Goal: Task Accomplishment & Management: Manage account settings

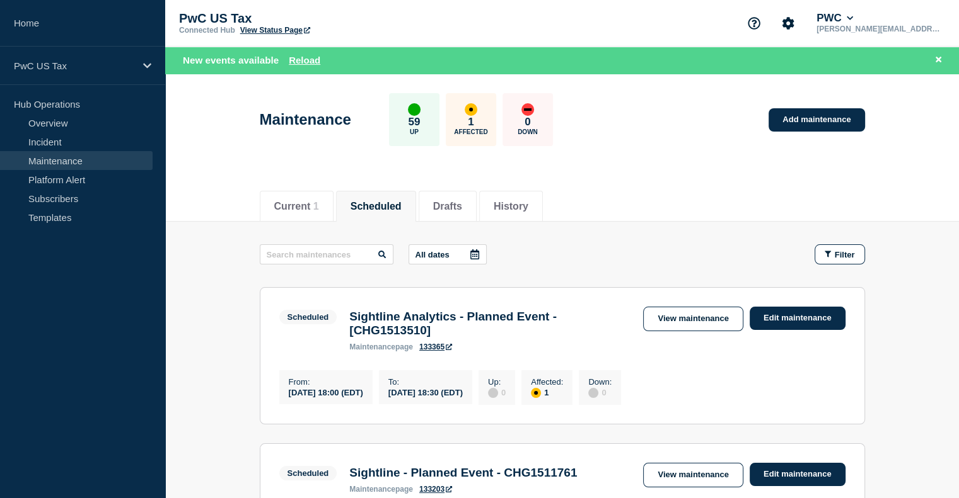
click at [59, 158] on link "Maintenance" at bounding box center [76, 160] width 153 height 19
click at [71, 202] on link "Subscribers" at bounding box center [76, 198] width 153 height 19
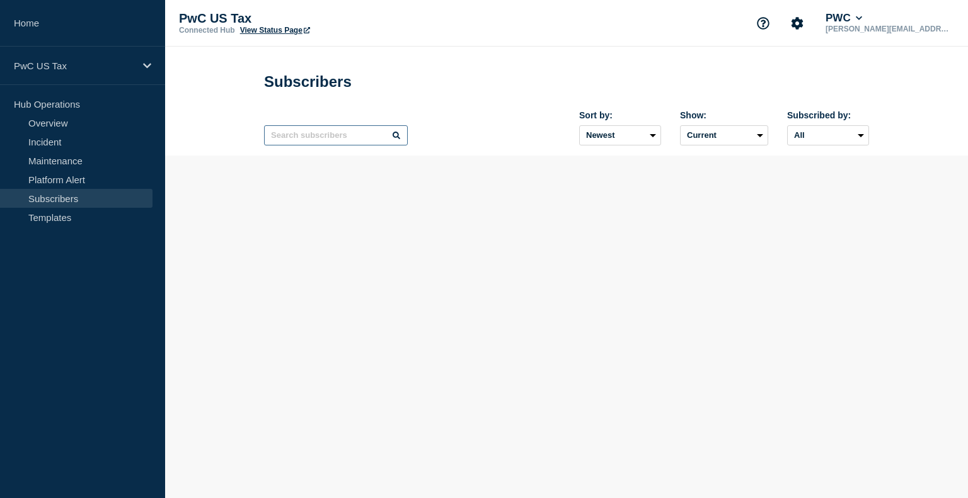
click at [335, 141] on input "text" at bounding box center [336, 135] width 144 height 20
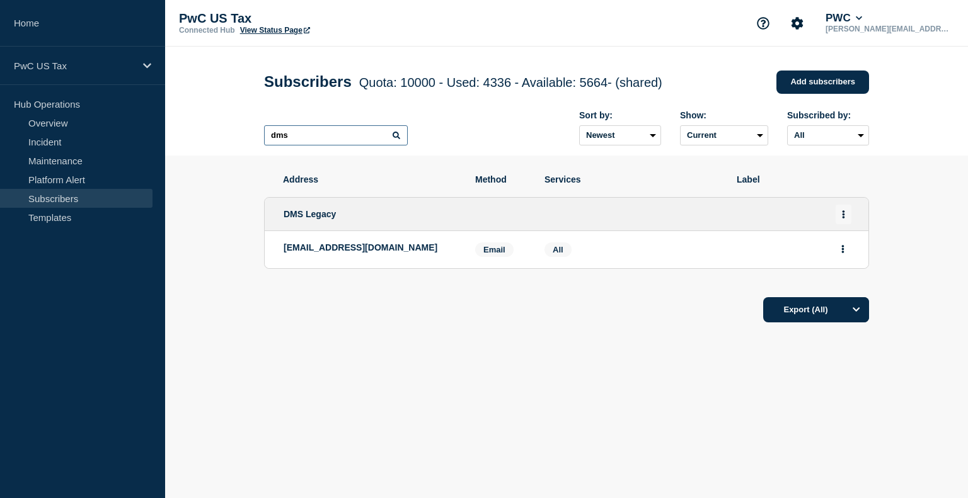
type input "dms"
click at [838, 222] on button "Actions" at bounding box center [844, 215] width 16 height 20
click at [836, 253] on link "Edit" at bounding box center [839, 250] width 14 height 9
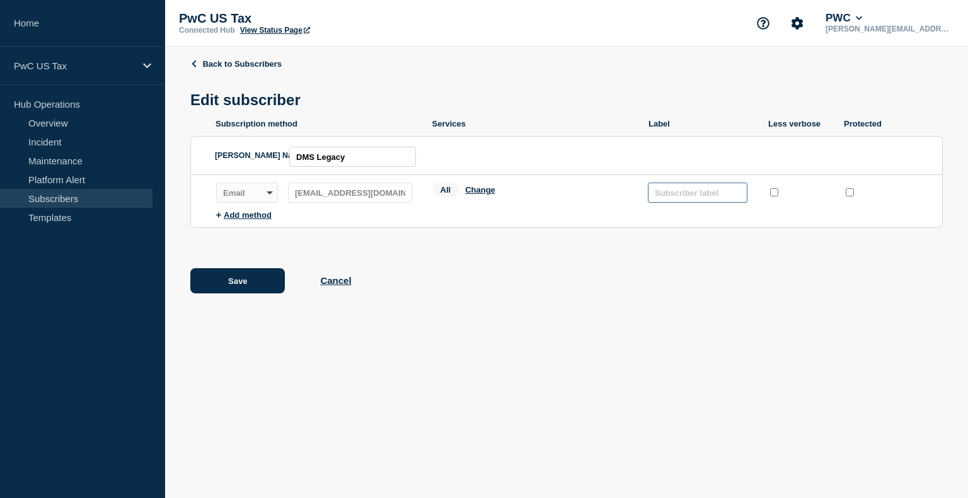
click at [687, 195] on input "text" at bounding box center [698, 193] width 100 height 20
click at [333, 286] on button "Cancel" at bounding box center [335, 280] width 31 height 11
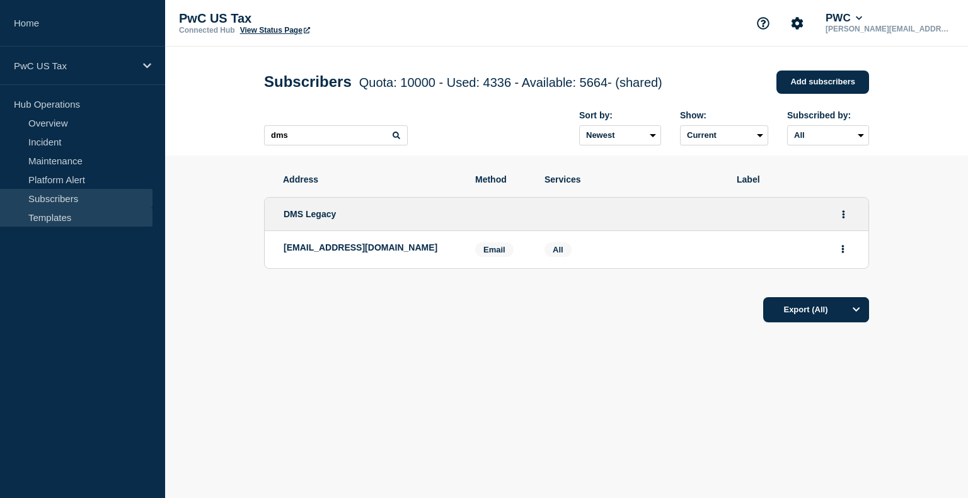
click at [60, 216] on link "Templates" at bounding box center [76, 217] width 153 height 19
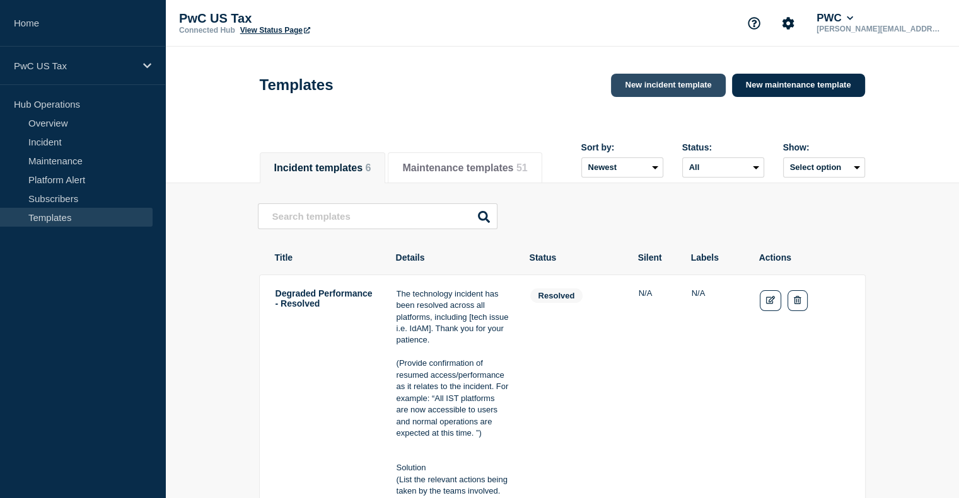
click at [661, 92] on link "New incident template" at bounding box center [668, 85] width 114 height 23
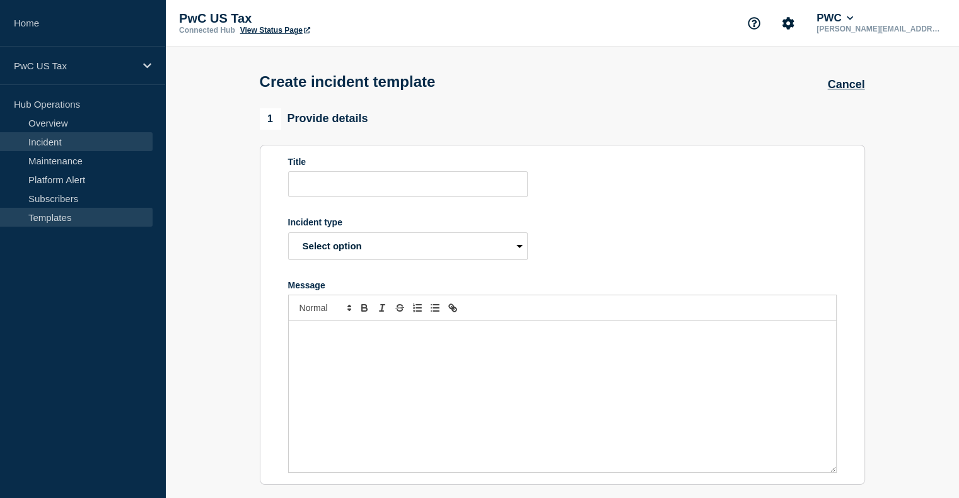
click at [57, 138] on link "Incident" at bounding box center [76, 141] width 153 height 19
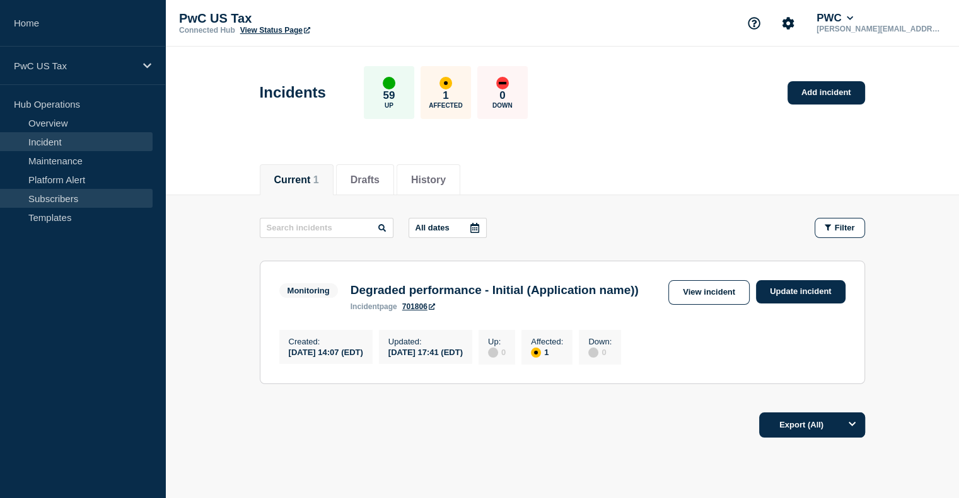
click at [55, 200] on link "Subscribers" at bounding box center [76, 198] width 153 height 19
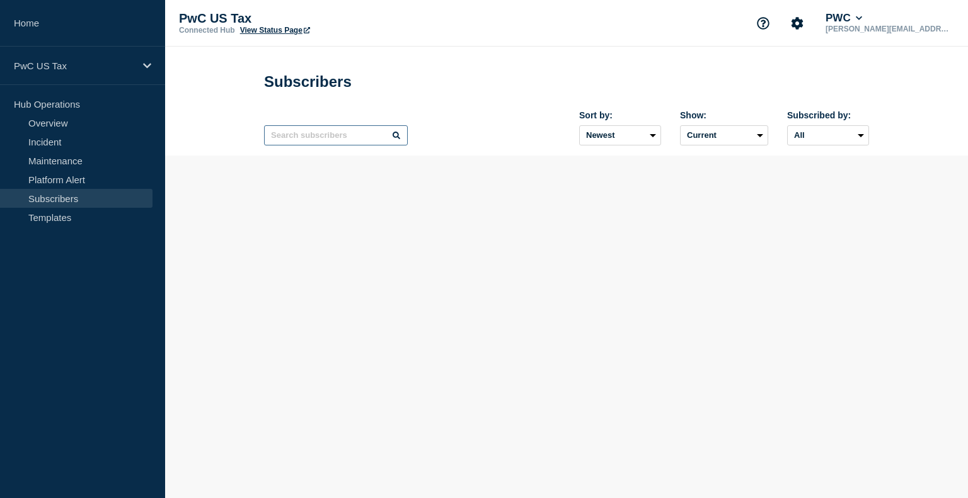
click at [335, 142] on input "text" at bounding box center [336, 135] width 144 height 20
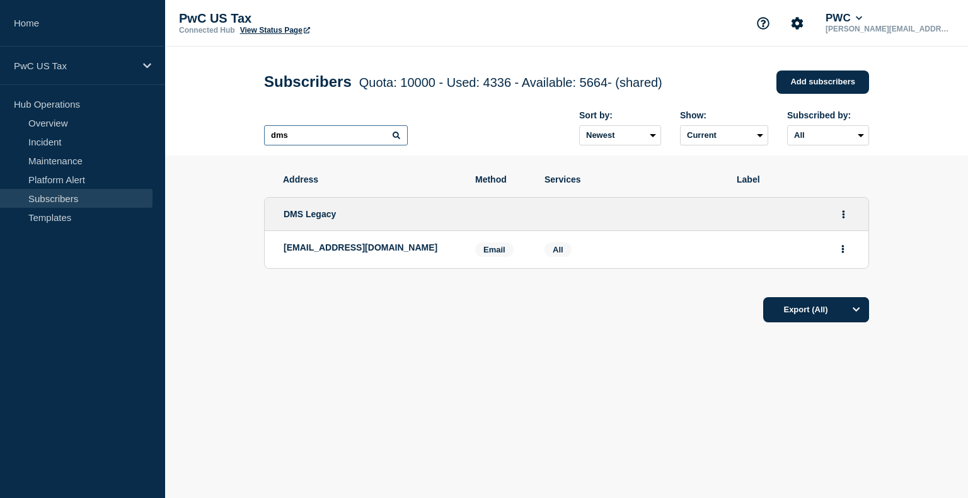
type input "dms"
click at [502, 251] on span "Email" at bounding box center [494, 250] width 38 height 14
click at [843, 253] on icon "Actions" at bounding box center [843, 249] width 3 height 8
click at [677, 299] on div "Export (All)" at bounding box center [566, 306] width 605 height 36
click at [846, 217] on button "Actions" at bounding box center [844, 215] width 16 height 20
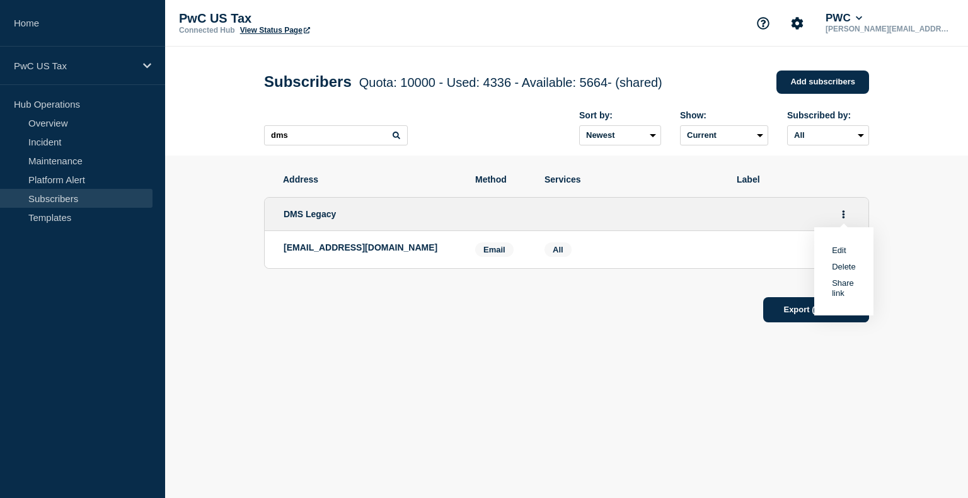
click at [833, 255] on link "Edit" at bounding box center [839, 250] width 14 height 9
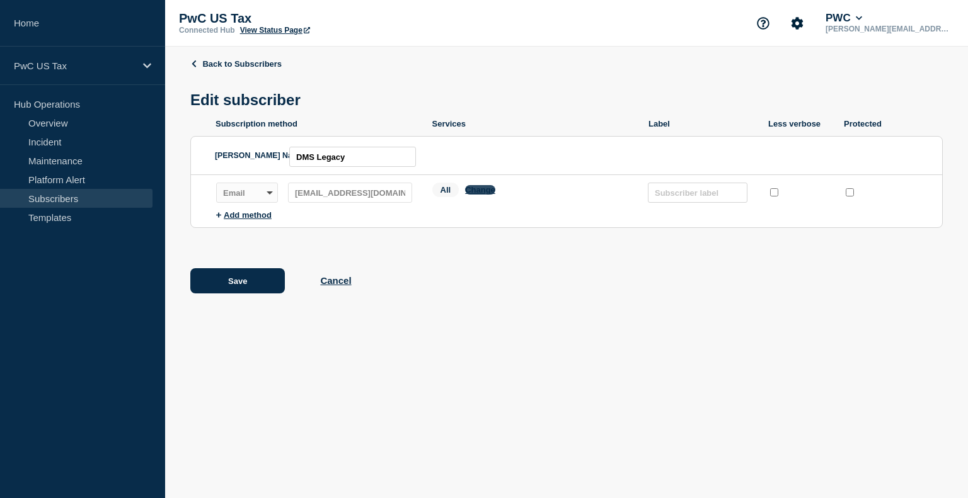
click at [480, 193] on button "Change" at bounding box center [480, 189] width 30 height 9
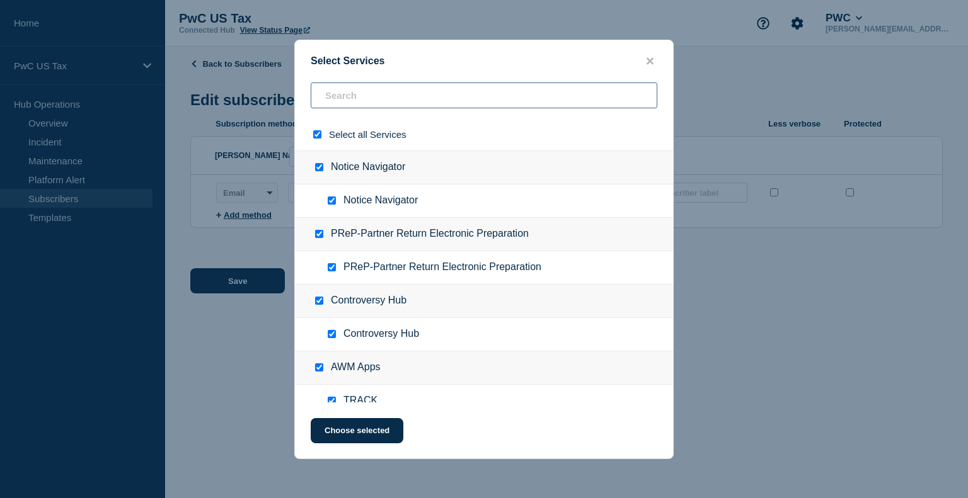
click at [341, 95] on input "text" at bounding box center [484, 96] width 347 height 26
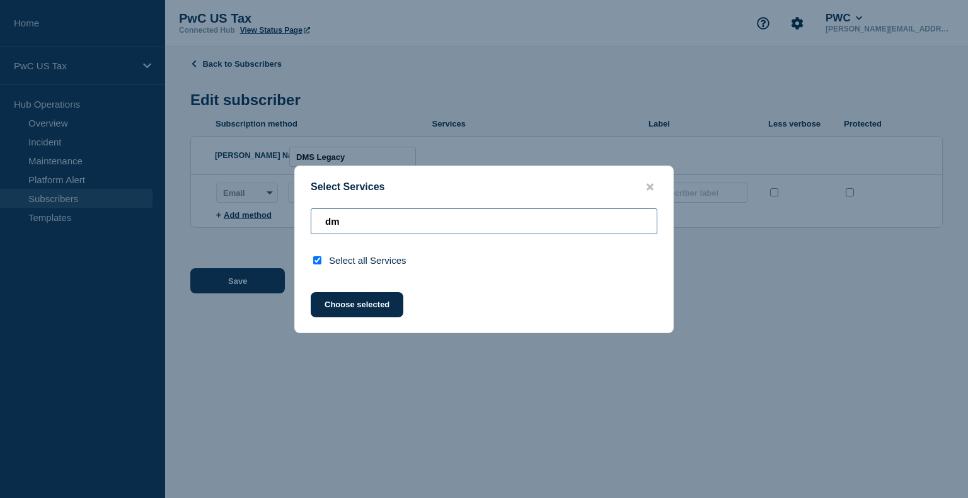
type input "d"
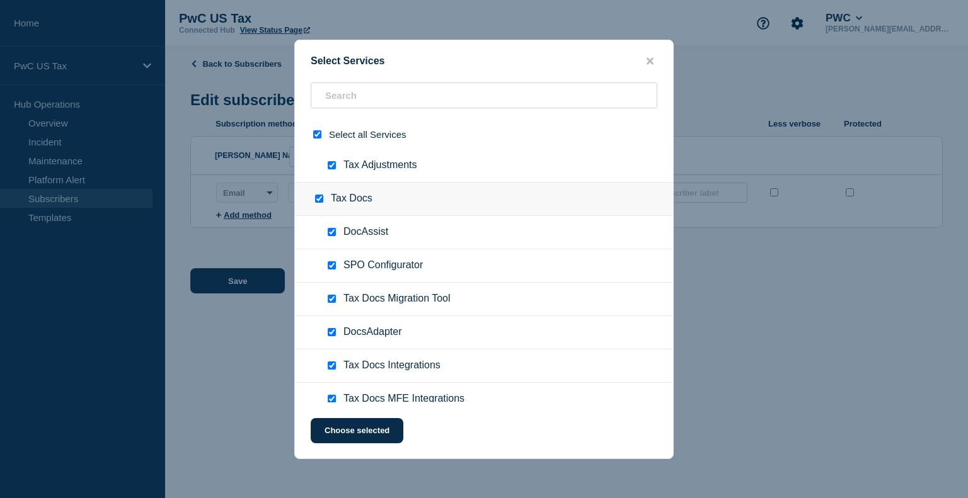
scroll to position [1861, 0]
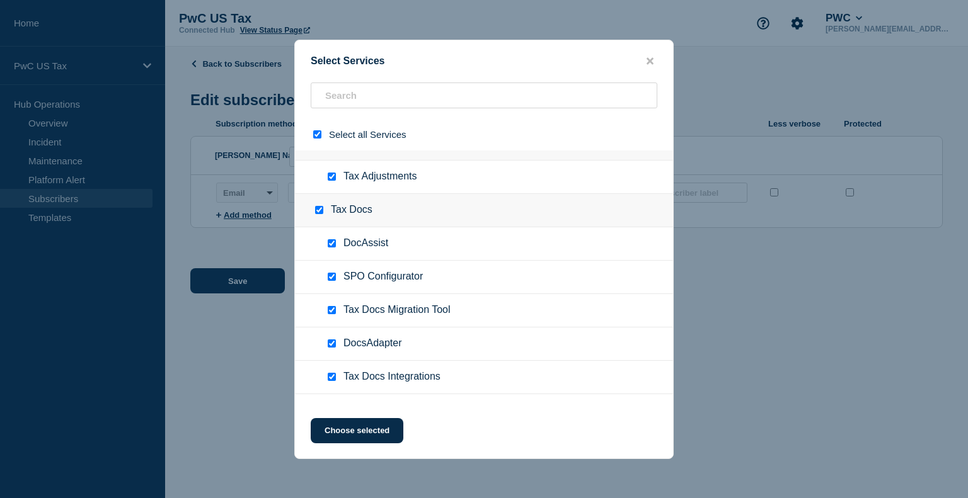
click at [318, 204] on div at bounding box center [322, 210] width 18 height 13
click at [318, 206] on input "Tax Docs checkbox" at bounding box center [319, 210] width 8 height 8
checkbox input "false"
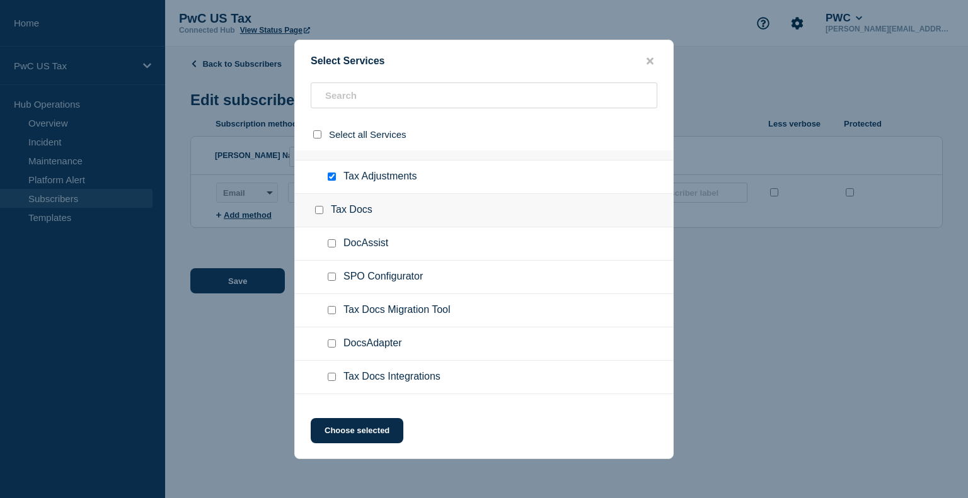
checkbox input "false"
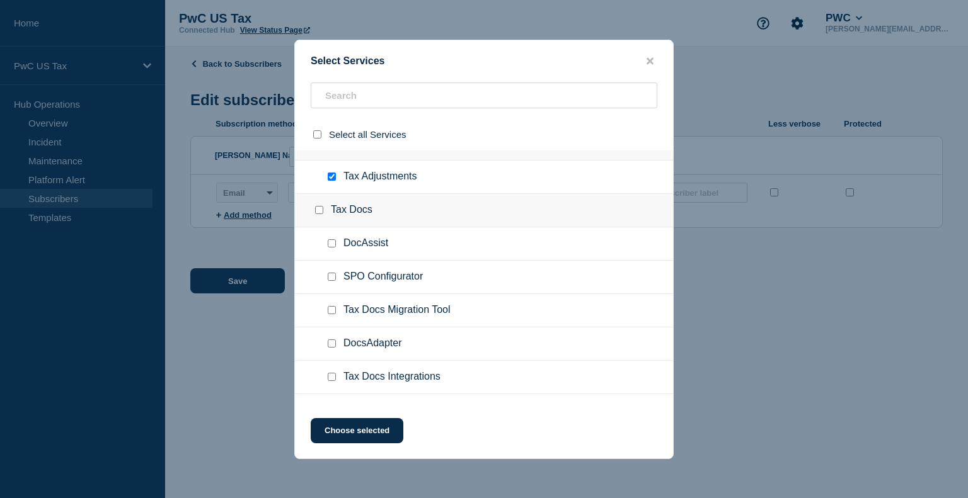
checkbox input "false"
click at [332, 306] on input "Tax Docs Migration Tool checkbox" at bounding box center [332, 310] width 8 height 8
checkbox input "true"
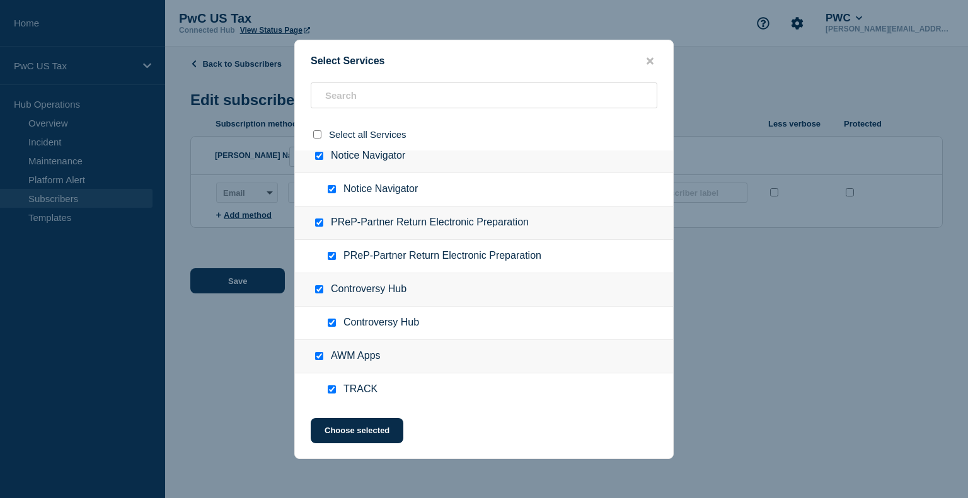
scroll to position [0, 0]
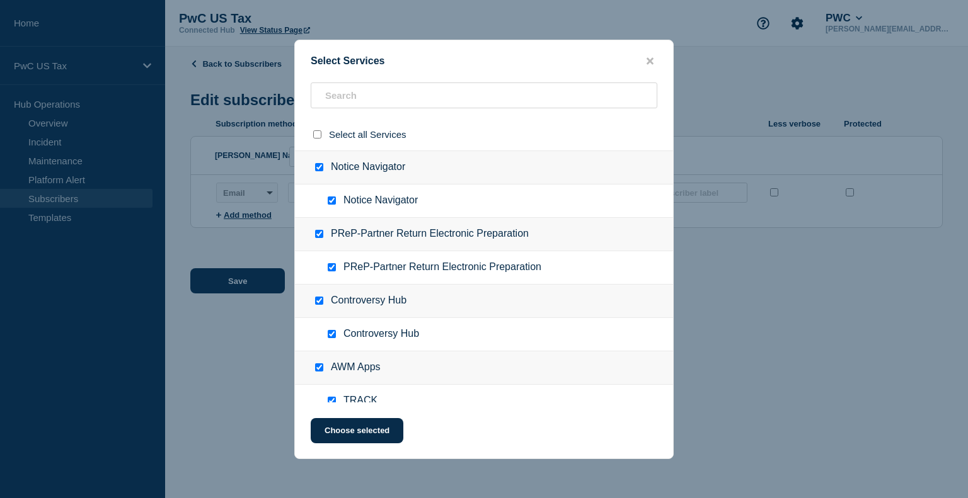
click at [320, 169] on input "Notice Navigator checkbox" at bounding box center [319, 167] width 8 height 8
checkbox input "false"
click at [318, 140] on div at bounding box center [320, 135] width 18 height 12
click at [318, 137] on input "select all checkbox" at bounding box center [317, 134] width 8 height 8
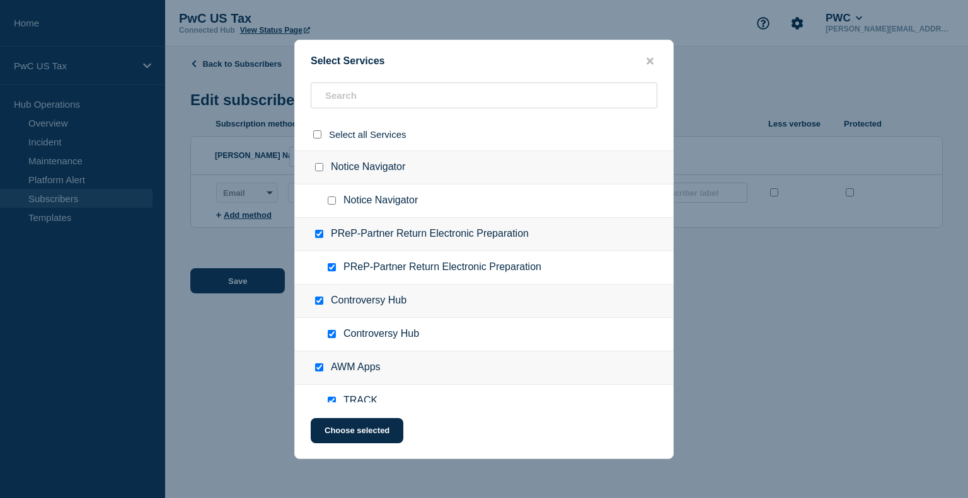
checkbox input "true"
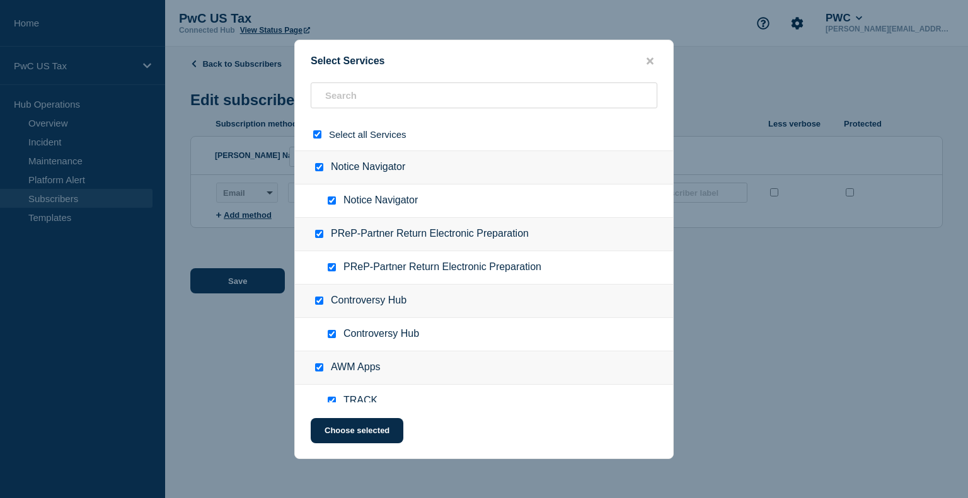
checkbox input "true"
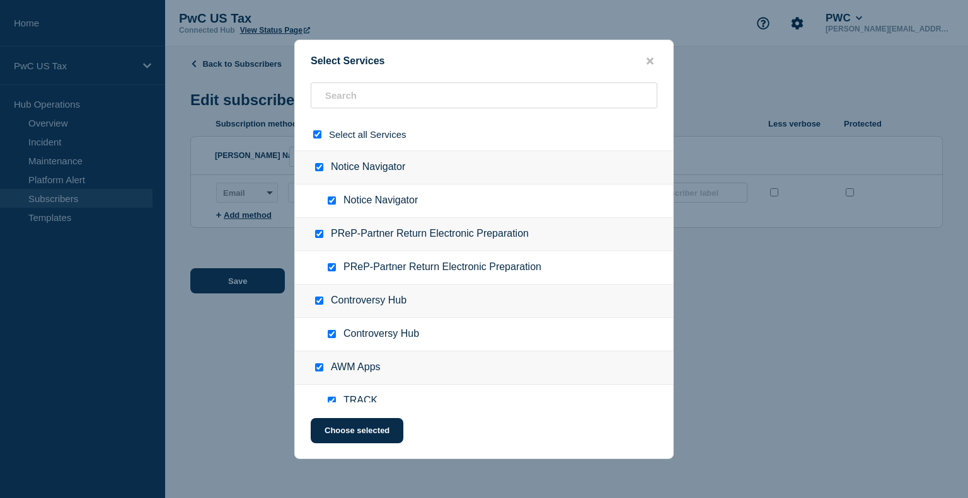
checkbox input "true"
click at [318, 137] on input "select all checkbox" at bounding box center [317, 134] width 8 height 8
checkbox input "false"
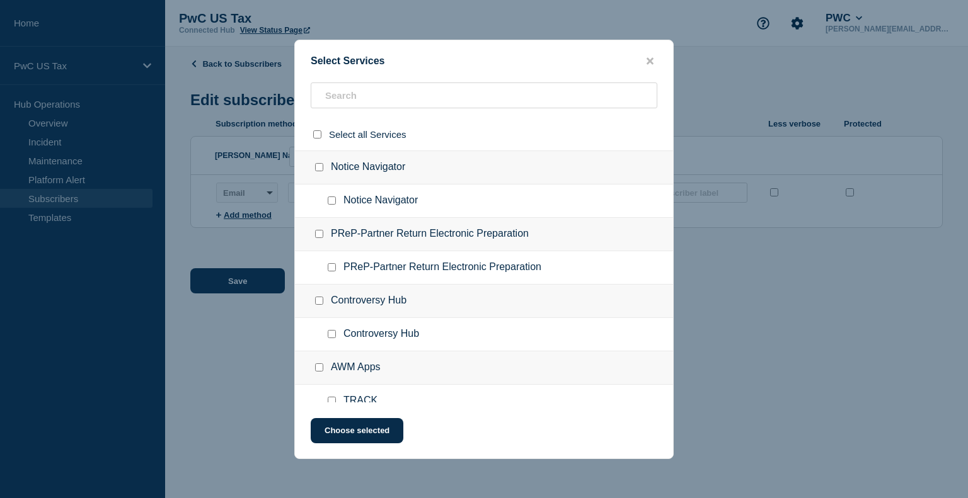
checkbox input "false"
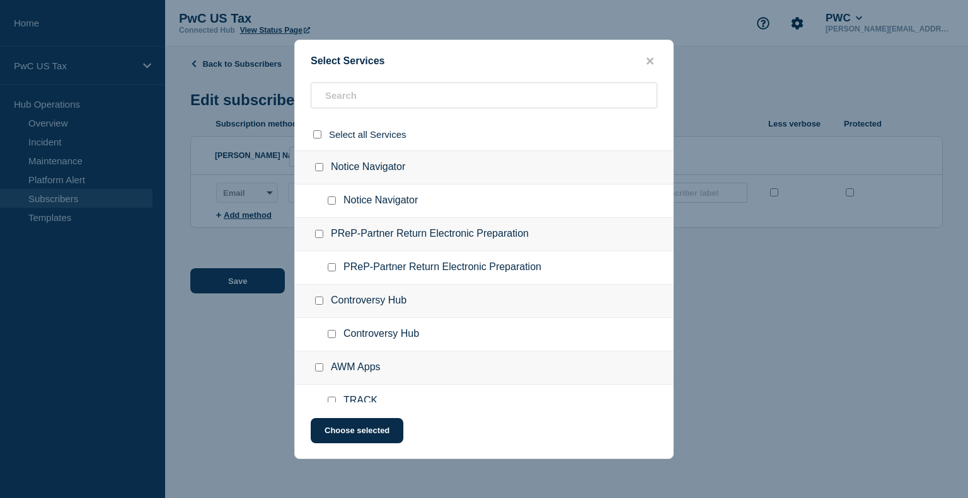
checkbox input "false"
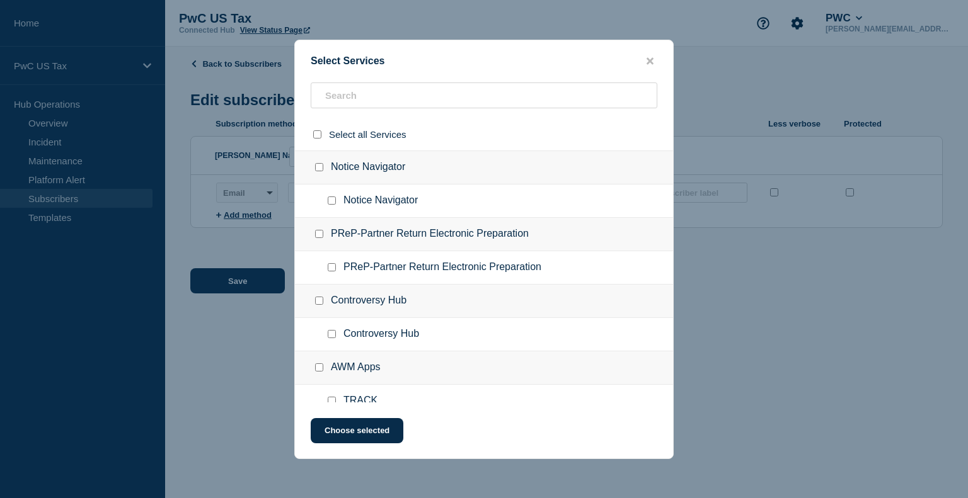
checkbox input "false"
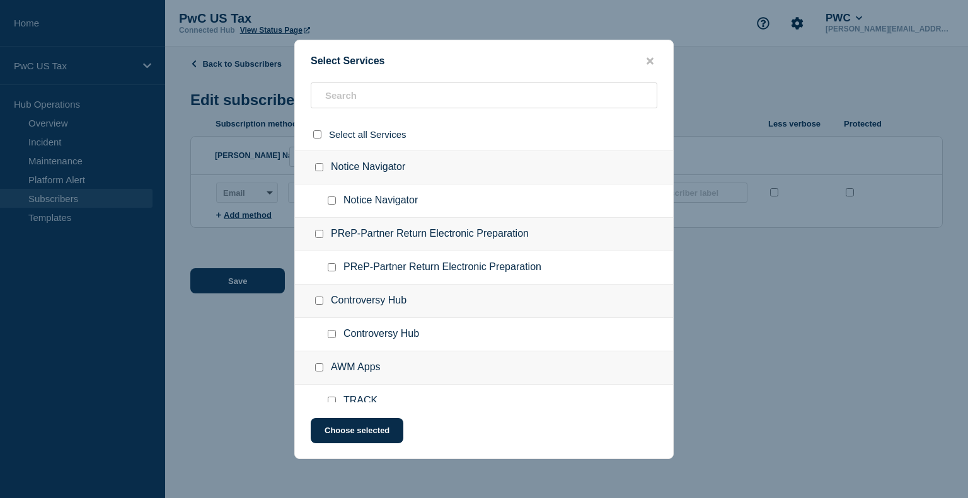
checkbox input "false"
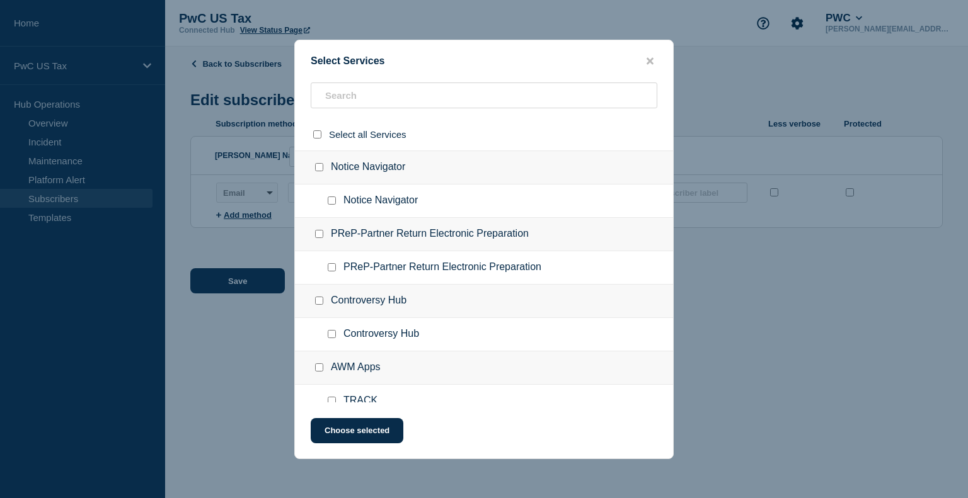
checkbox input "false"
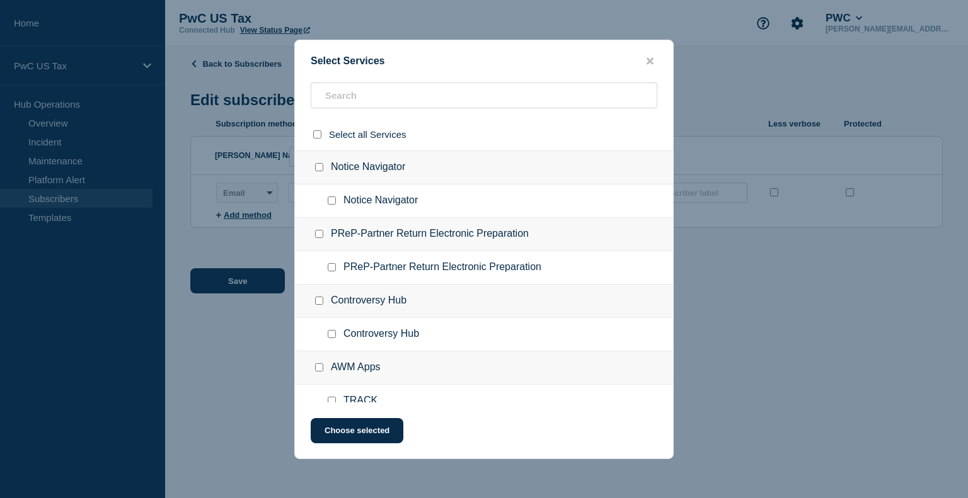
checkbox input "false"
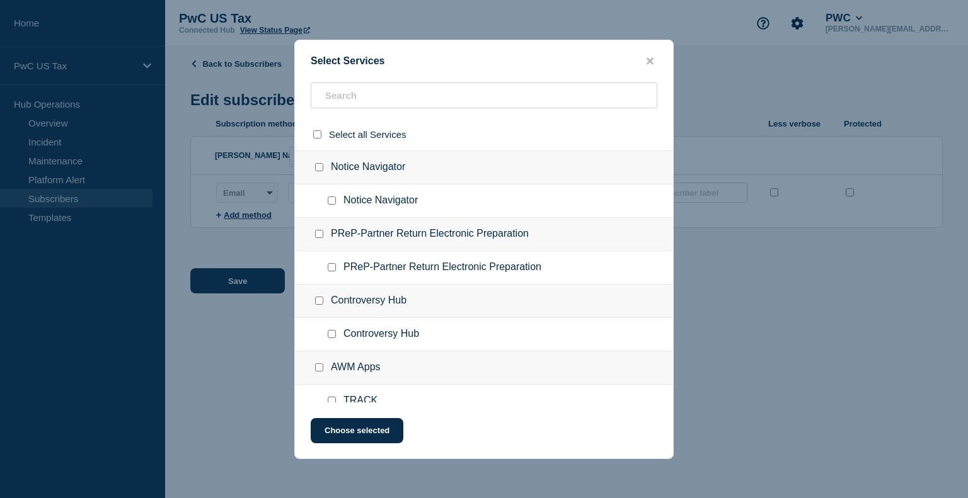
checkbox input "false"
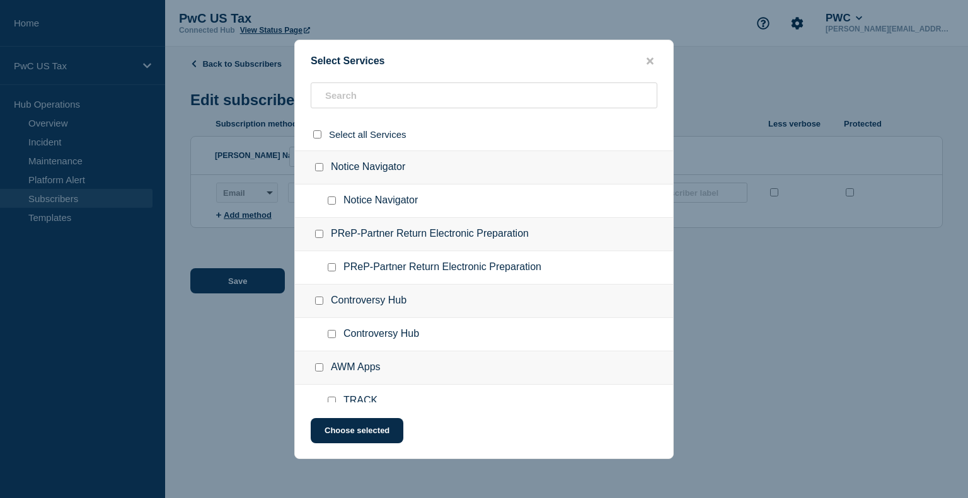
checkbox input "false"
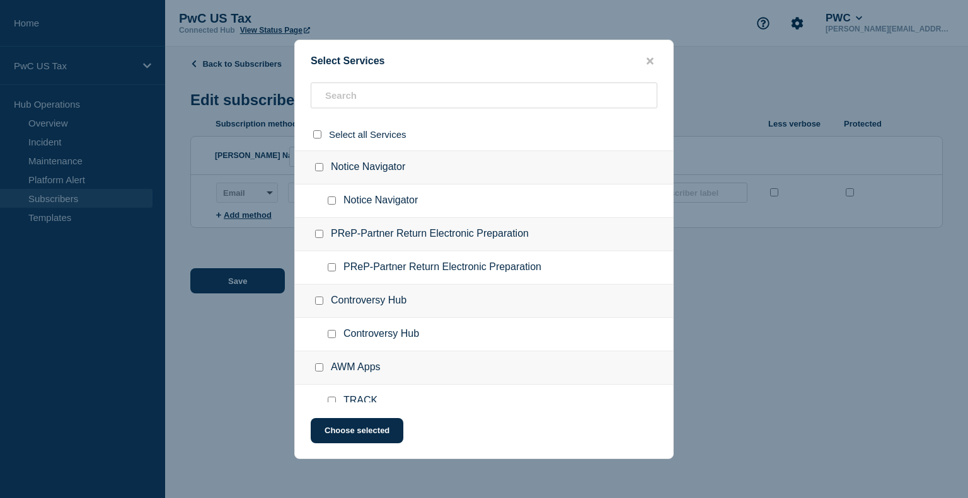
checkbox input "false"
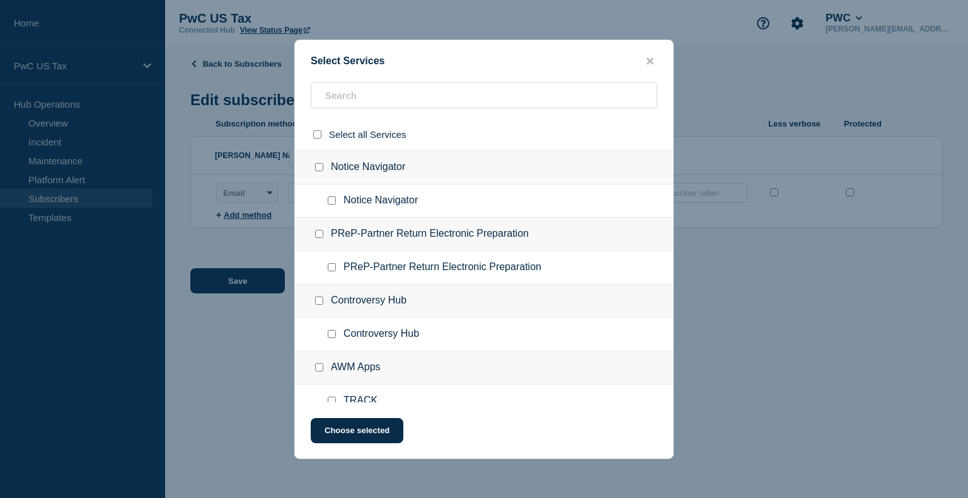
checkbox input "false"
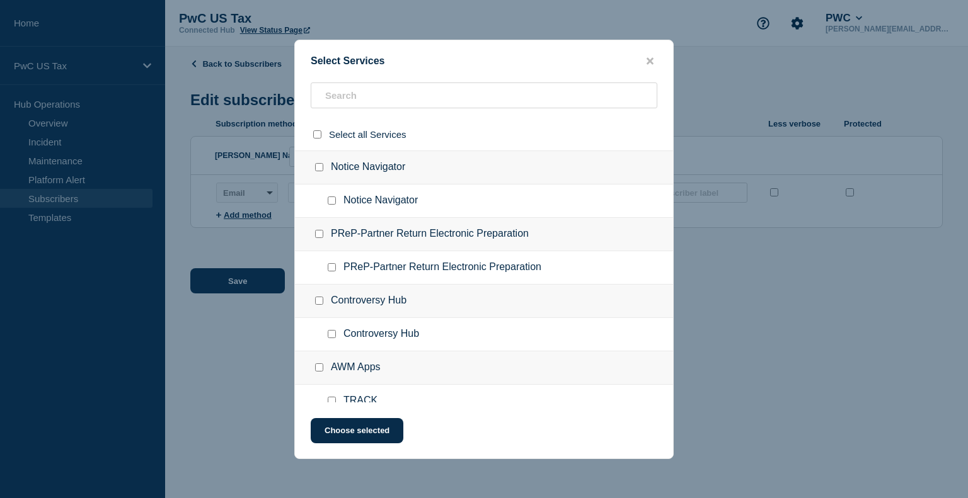
checkbox input "false"
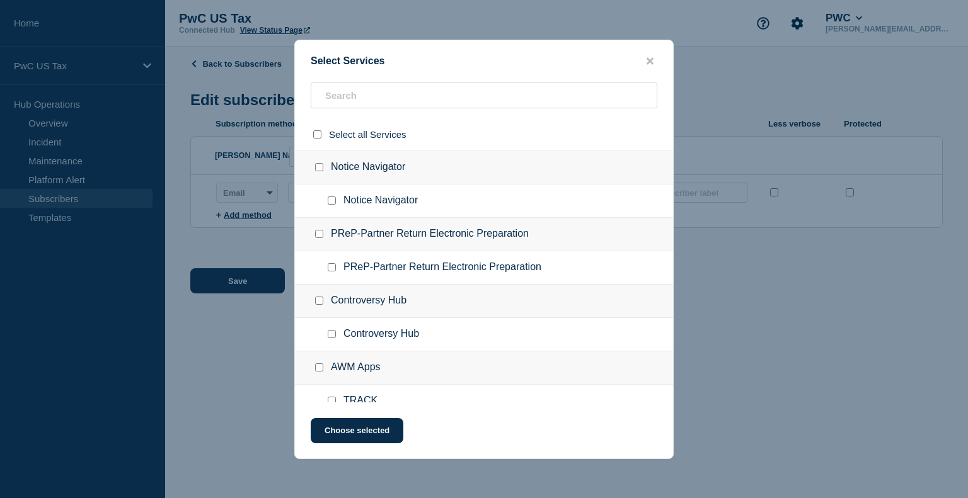
checkbox input "false"
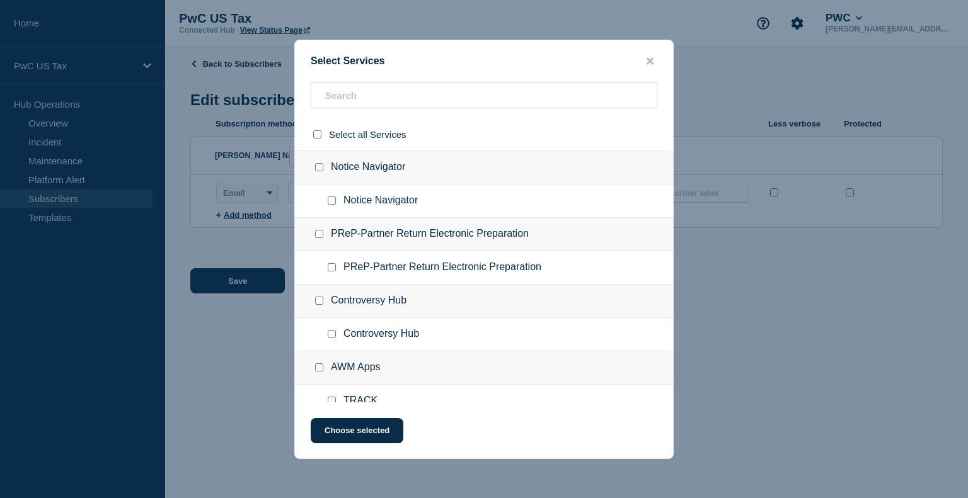
checkbox input "false"
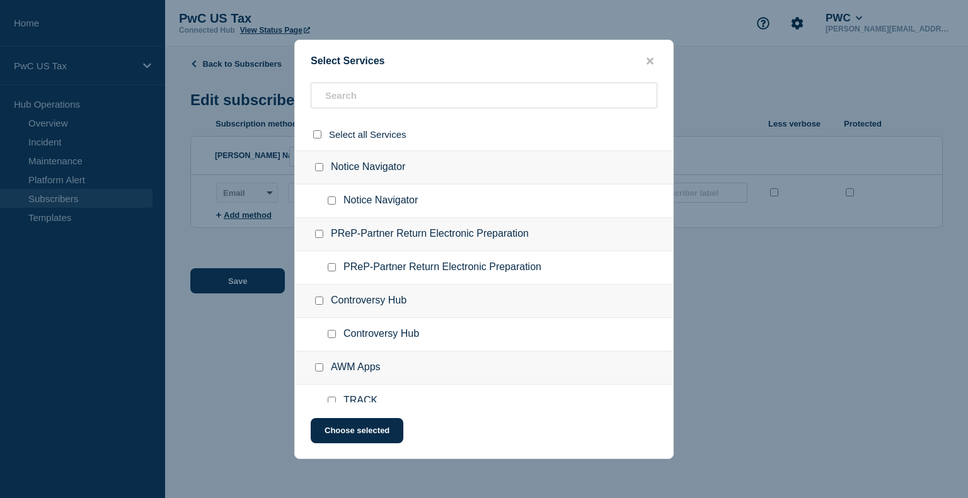
checkbox input "false"
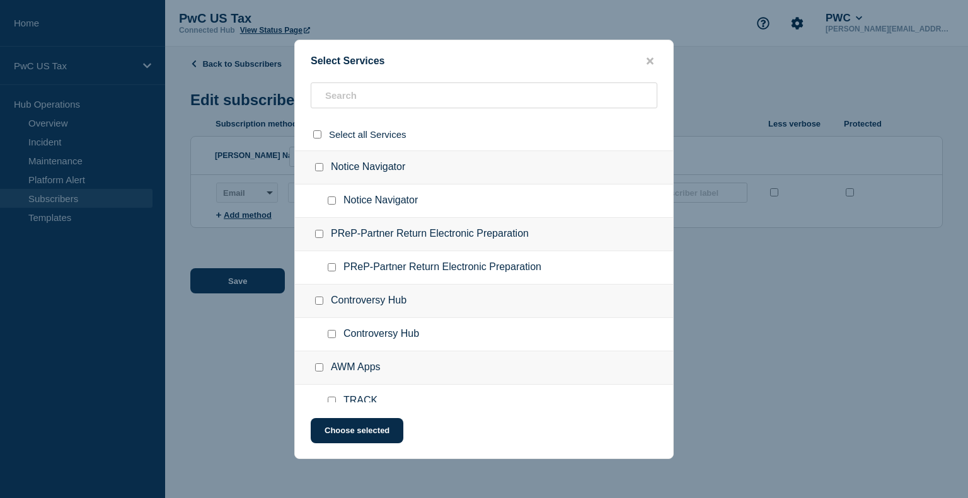
checkbox input "false"
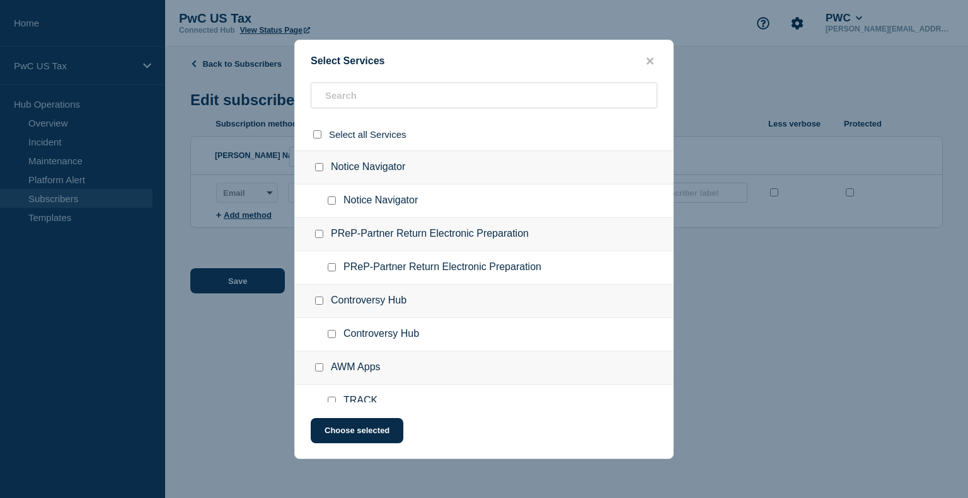
checkbox input "false"
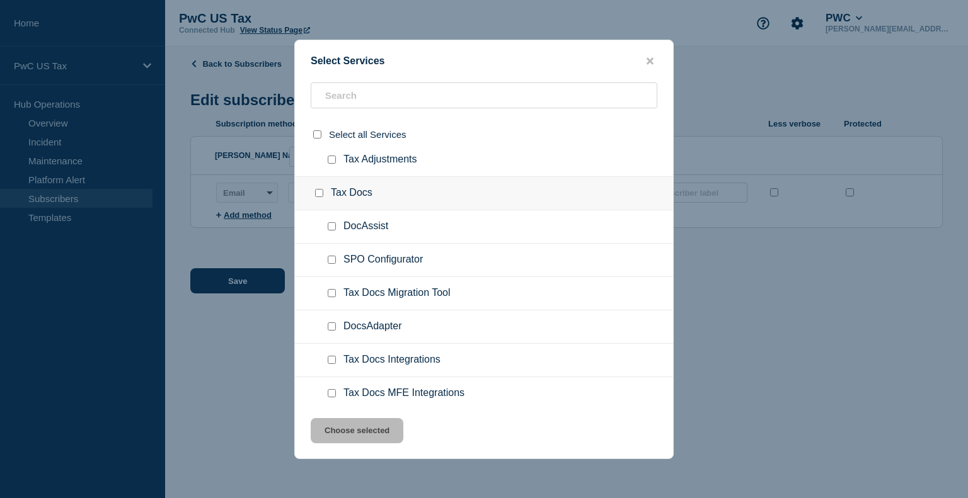
scroll to position [1884, 0]
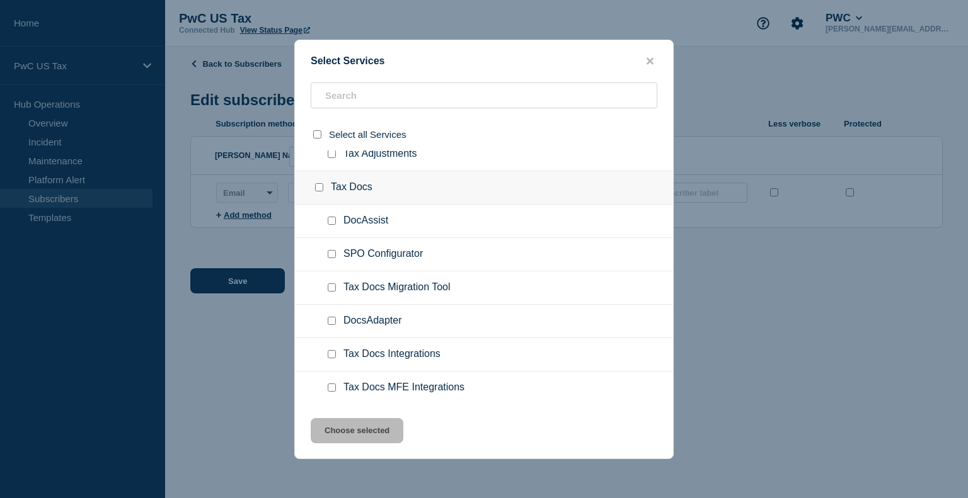
click at [330, 284] on input "Tax Docs Migration Tool checkbox" at bounding box center [332, 288] width 8 height 8
checkbox input "true"
click at [366, 434] on button "Choose selected" at bounding box center [357, 430] width 93 height 25
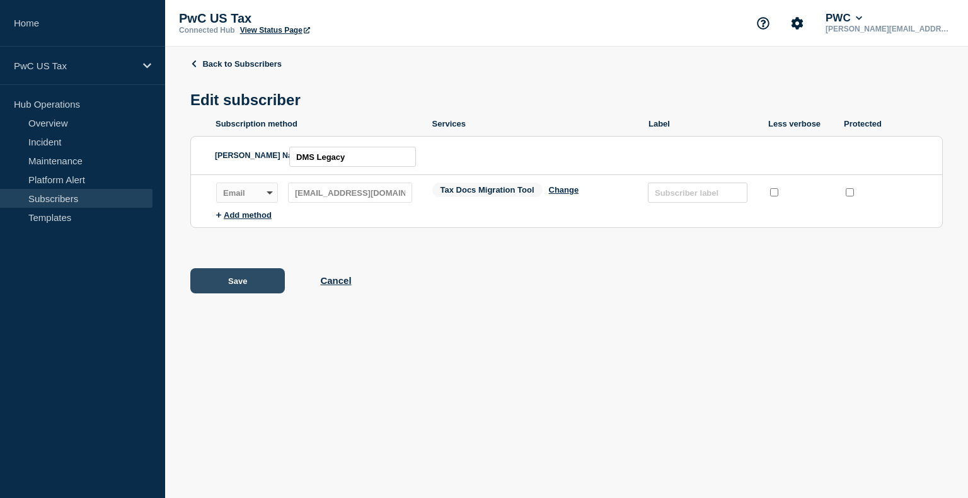
click at [248, 279] on button "Save" at bounding box center [237, 280] width 95 height 25
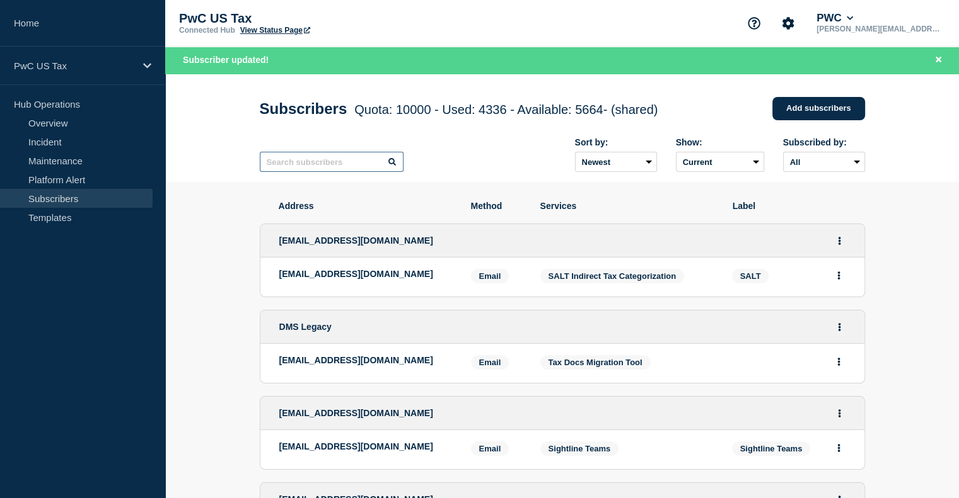
click at [303, 167] on input "text" at bounding box center [332, 162] width 144 height 20
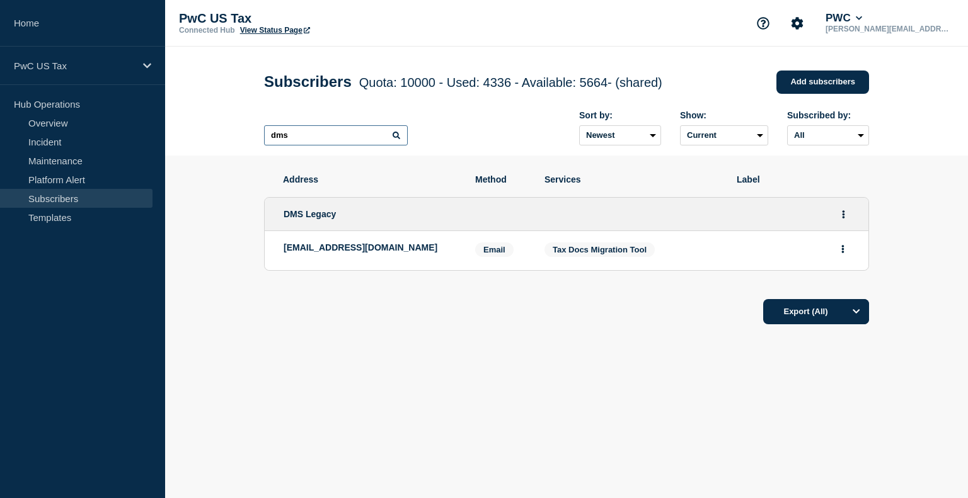
type input "dms"
